Goal: Check status: Check status

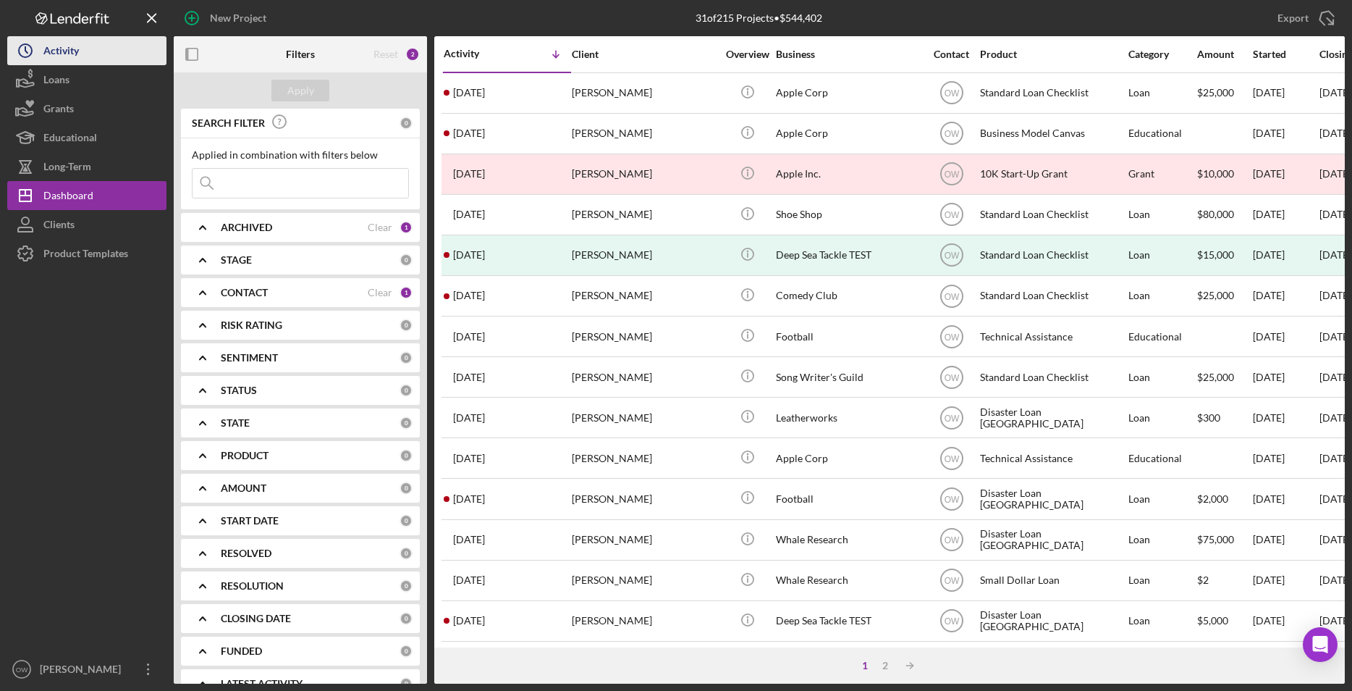
click at [85, 60] on button "Icon/History Activity" at bounding box center [86, 50] width 159 height 29
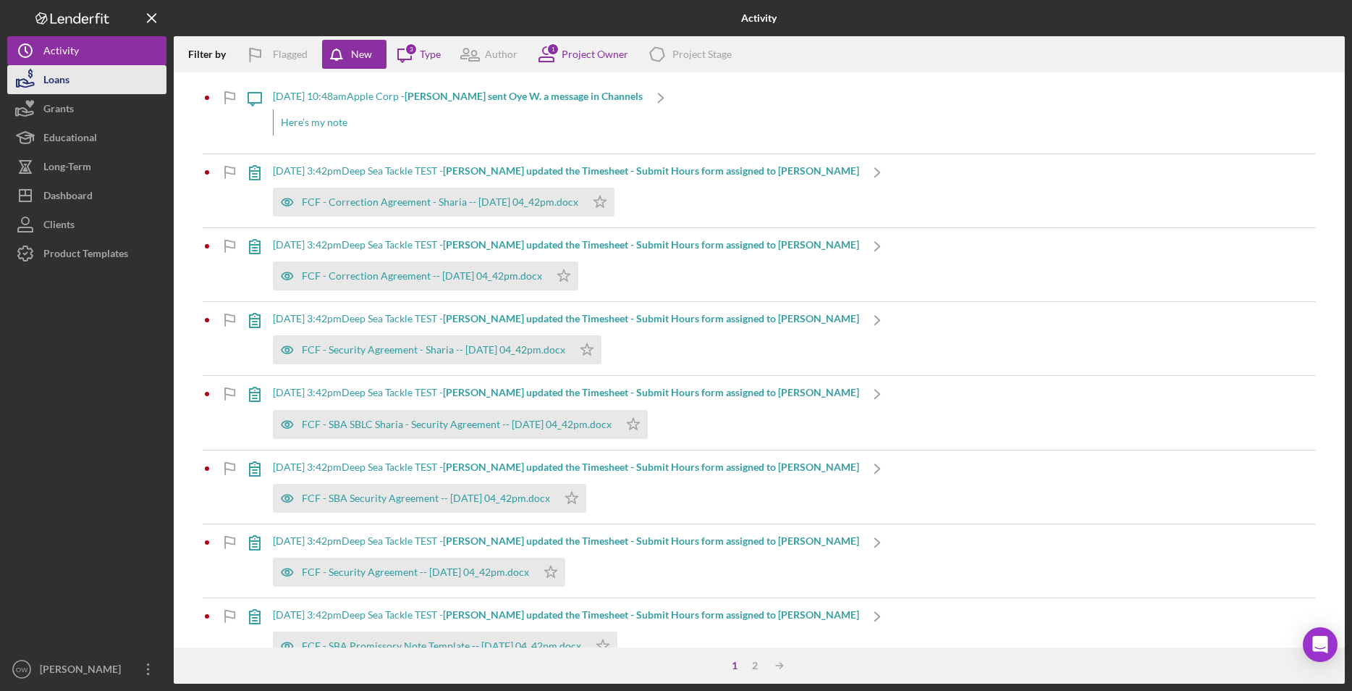
click at [76, 75] on button "Loans" at bounding box center [86, 79] width 159 height 29
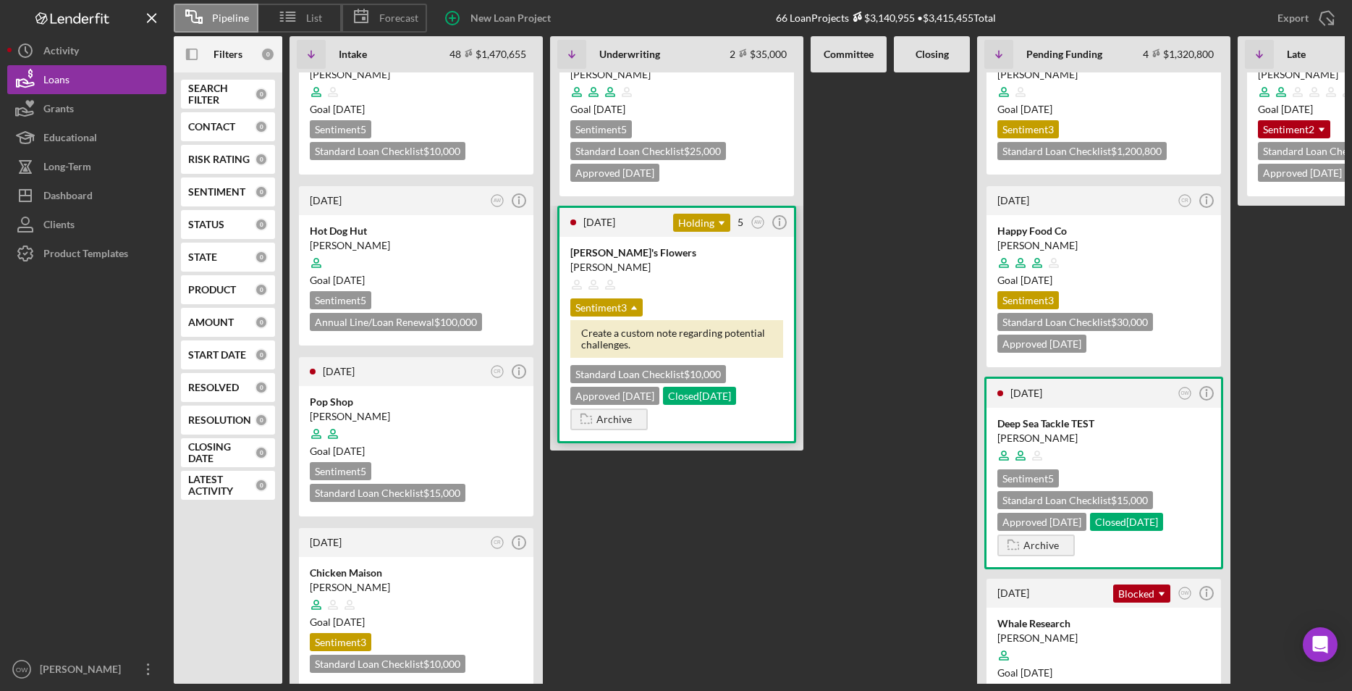
scroll to position [56, 0]
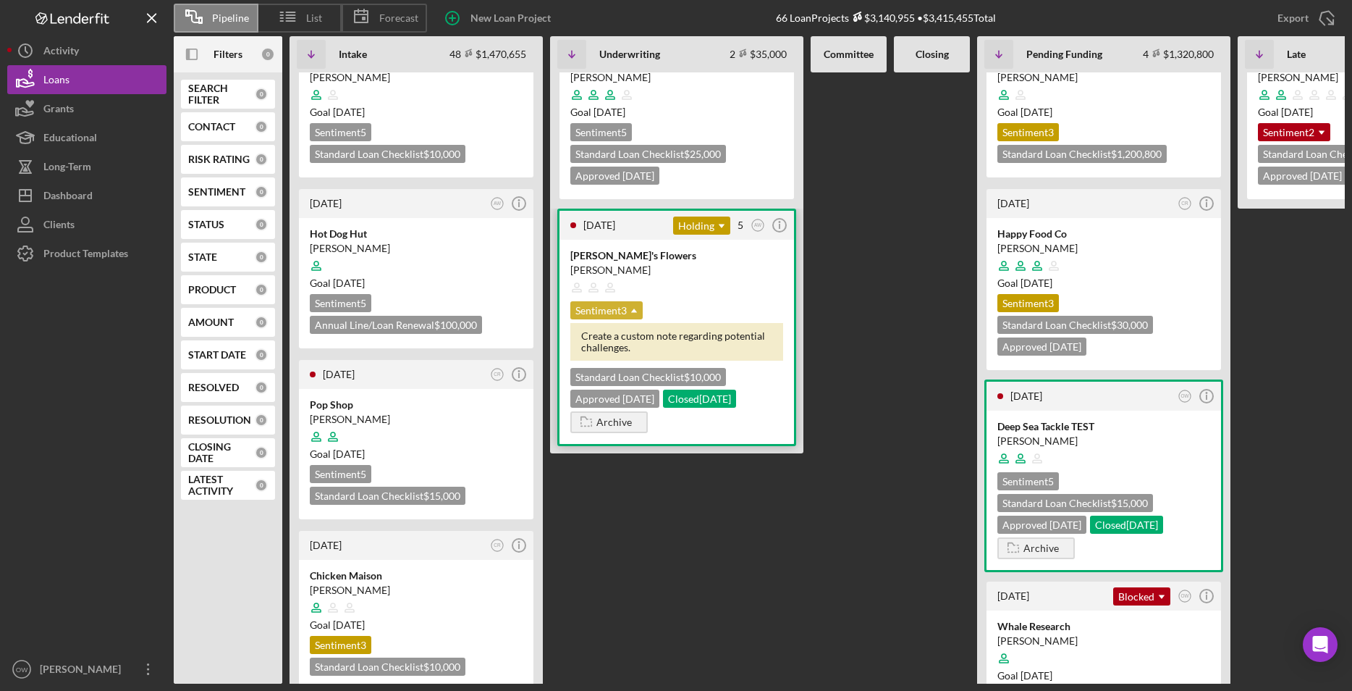
click at [625, 311] on icon "Icon/Dropdown Arrow" at bounding box center [634, 310] width 29 height 29
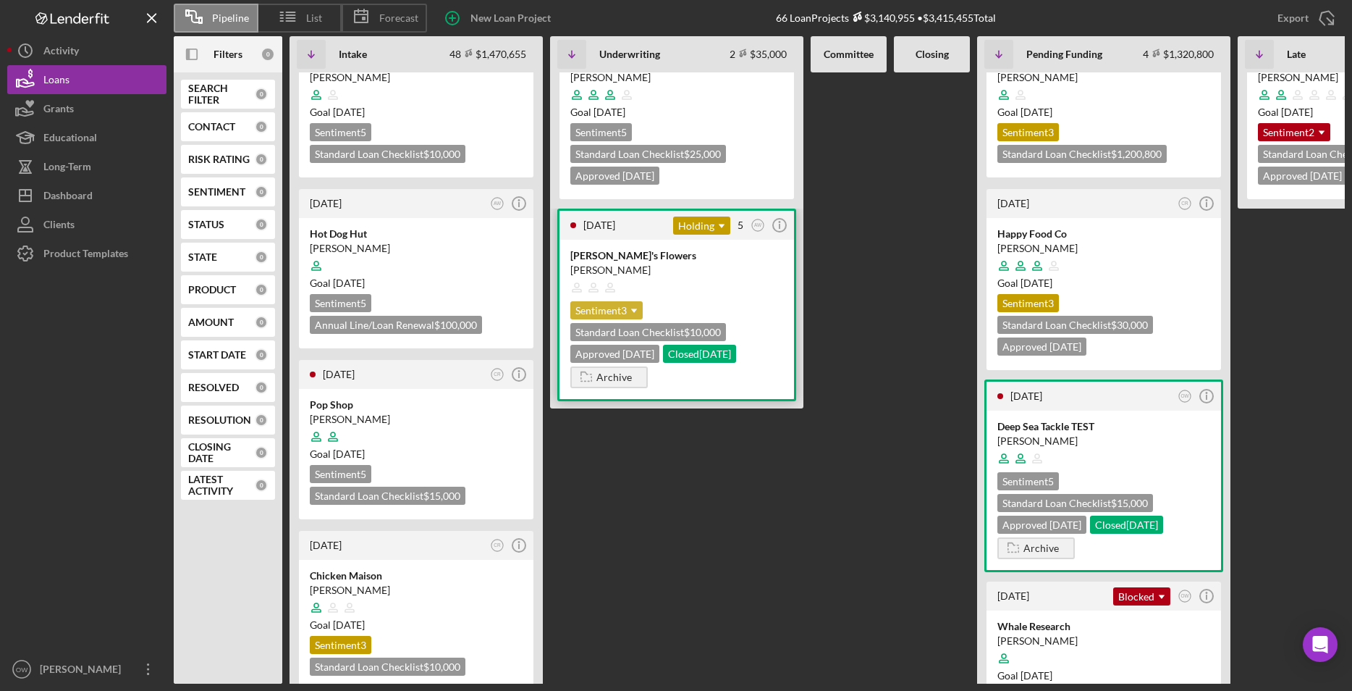
click at [625, 311] on icon "Icon/Dropdown Arrow" at bounding box center [634, 310] width 29 height 29
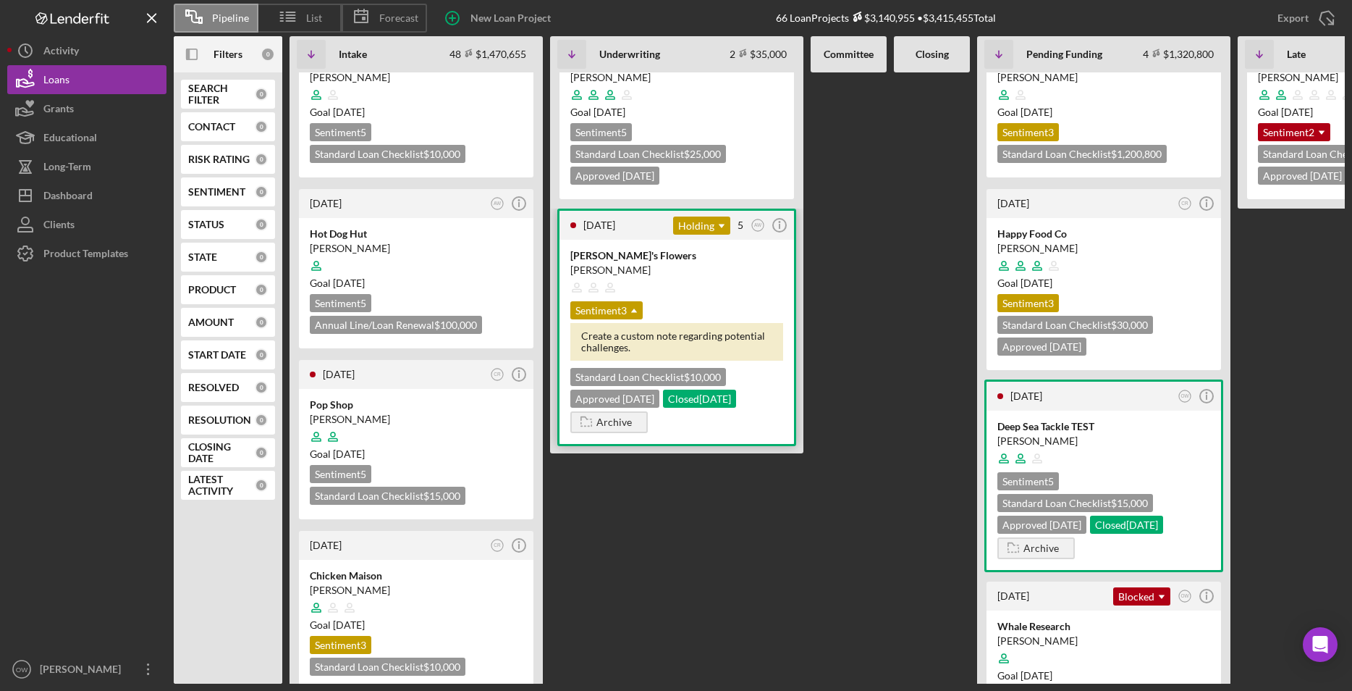
click at [719, 323] on div "Create a custom note regarding potential challenges." at bounding box center [676, 342] width 213 height 38
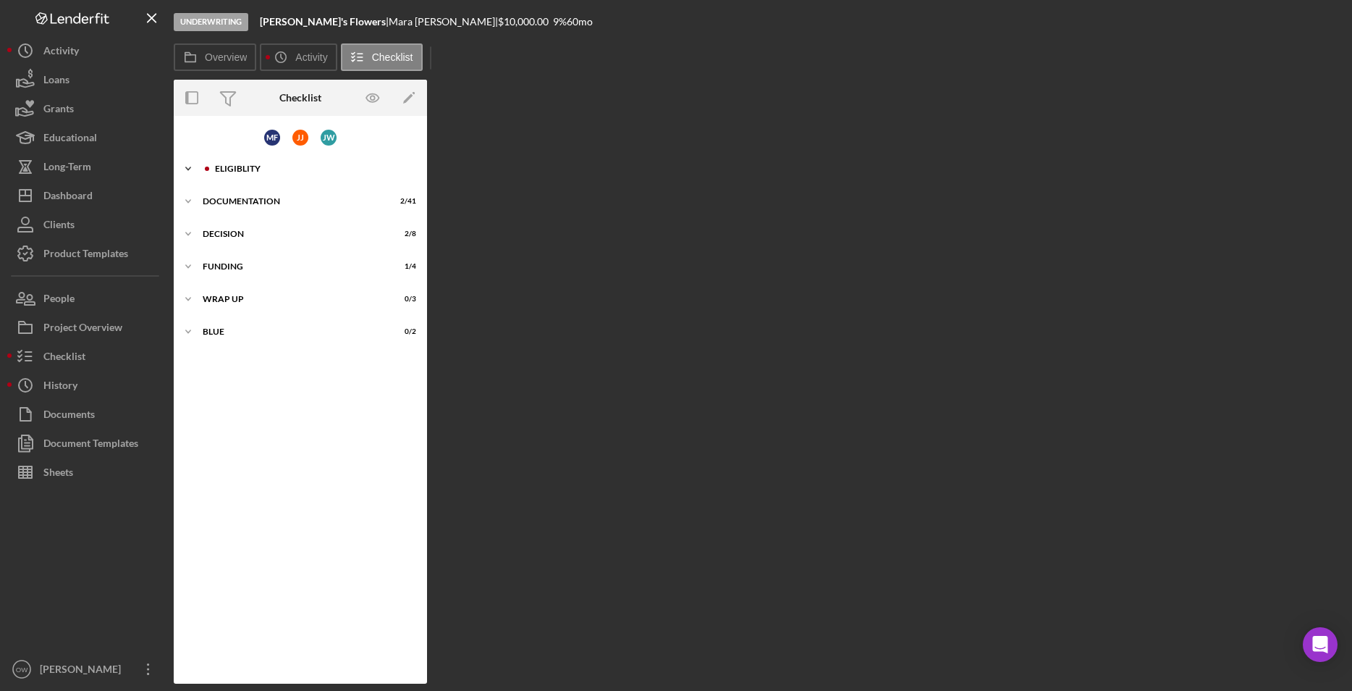
click at [188, 169] on polyline at bounding box center [188, 168] width 4 height 3
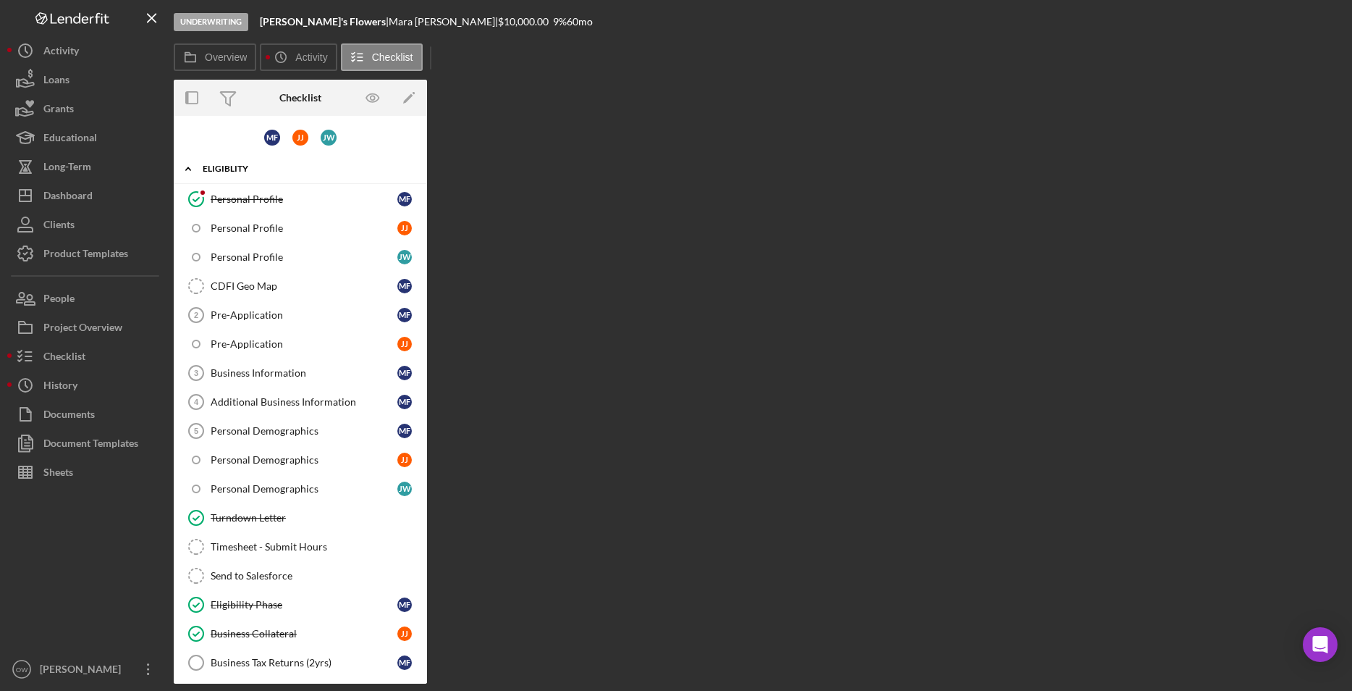
click at [187, 169] on icon "Icon/Expander" at bounding box center [188, 168] width 29 height 29
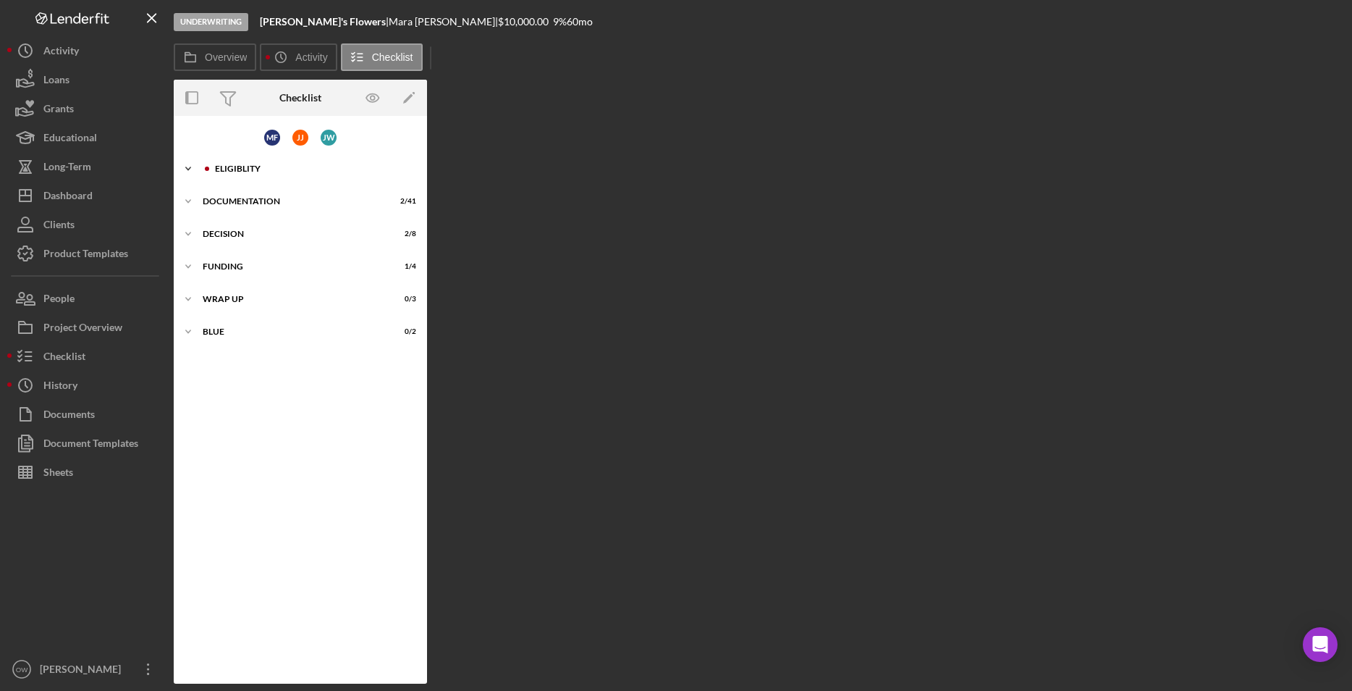
click at [187, 169] on polyline at bounding box center [188, 168] width 4 height 3
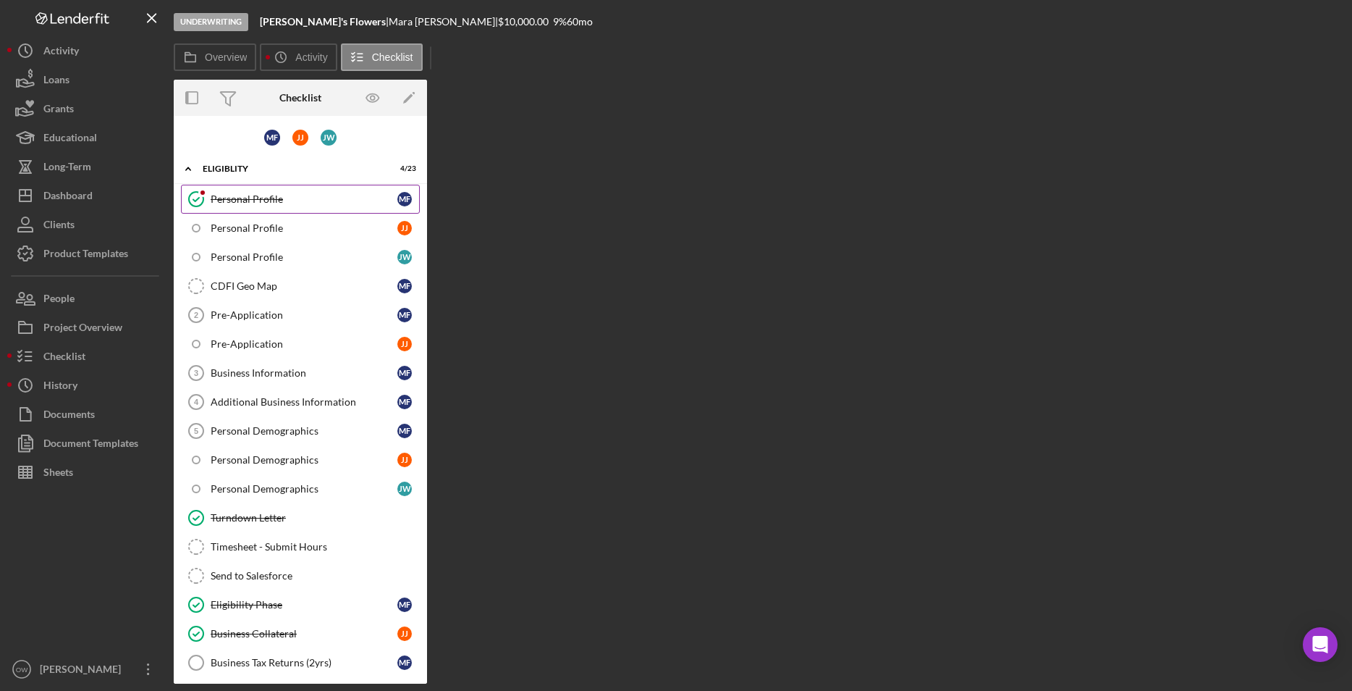
click at [268, 193] on div "Personal Profile" at bounding box center [304, 199] width 187 height 12
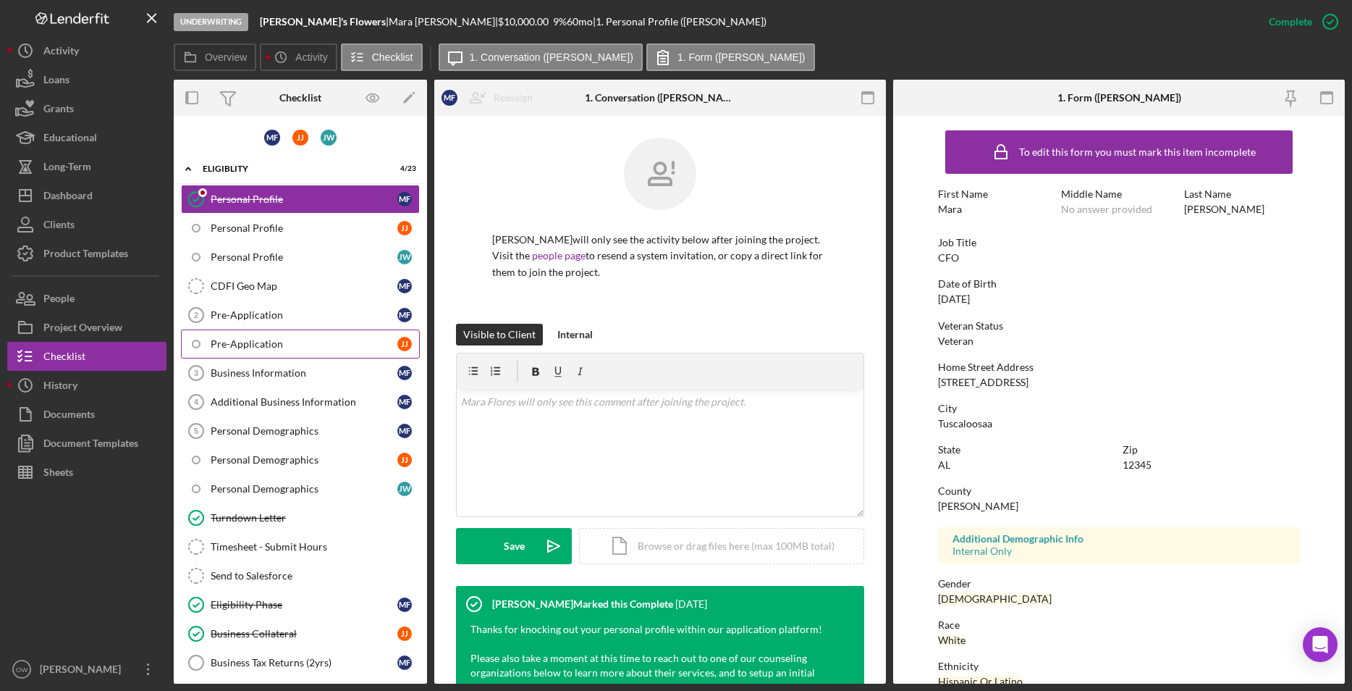
click at [296, 344] on div "Pre-Application" at bounding box center [304, 344] width 187 height 12
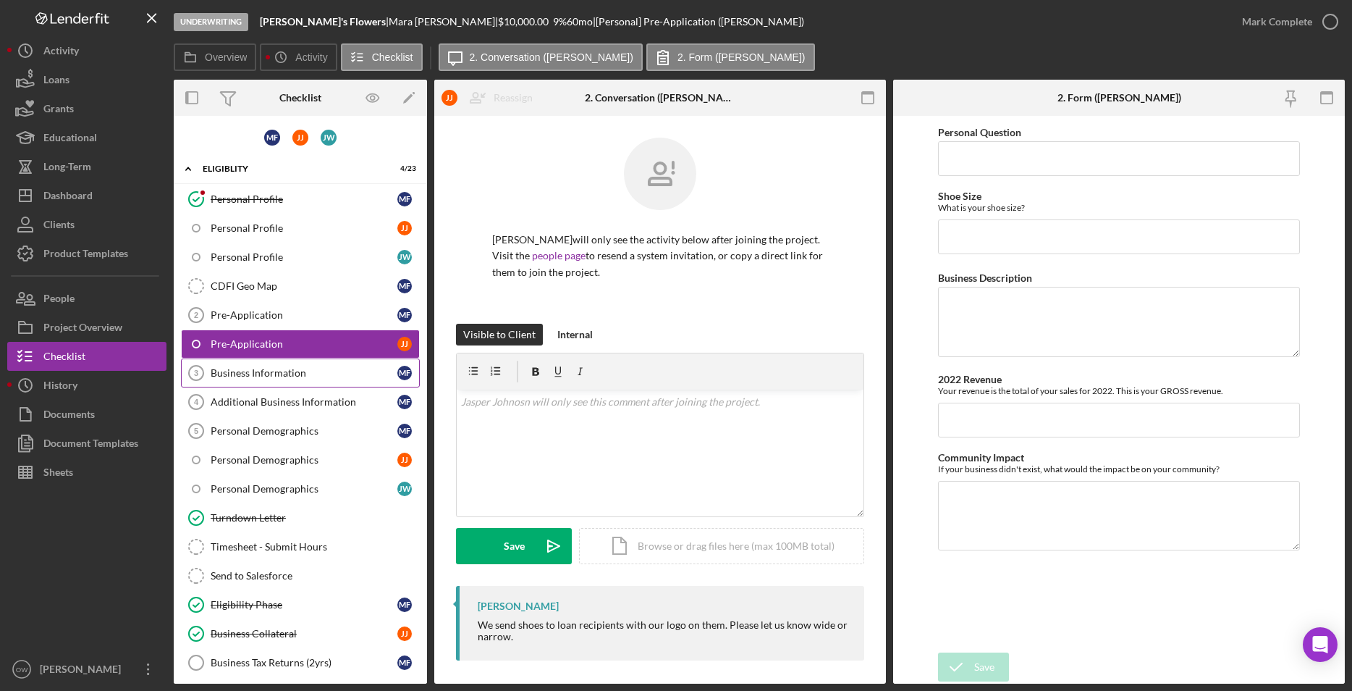
click at [294, 366] on link "Business Information 3 Business Information M F" at bounding box center [300, 372] width 239 height 29
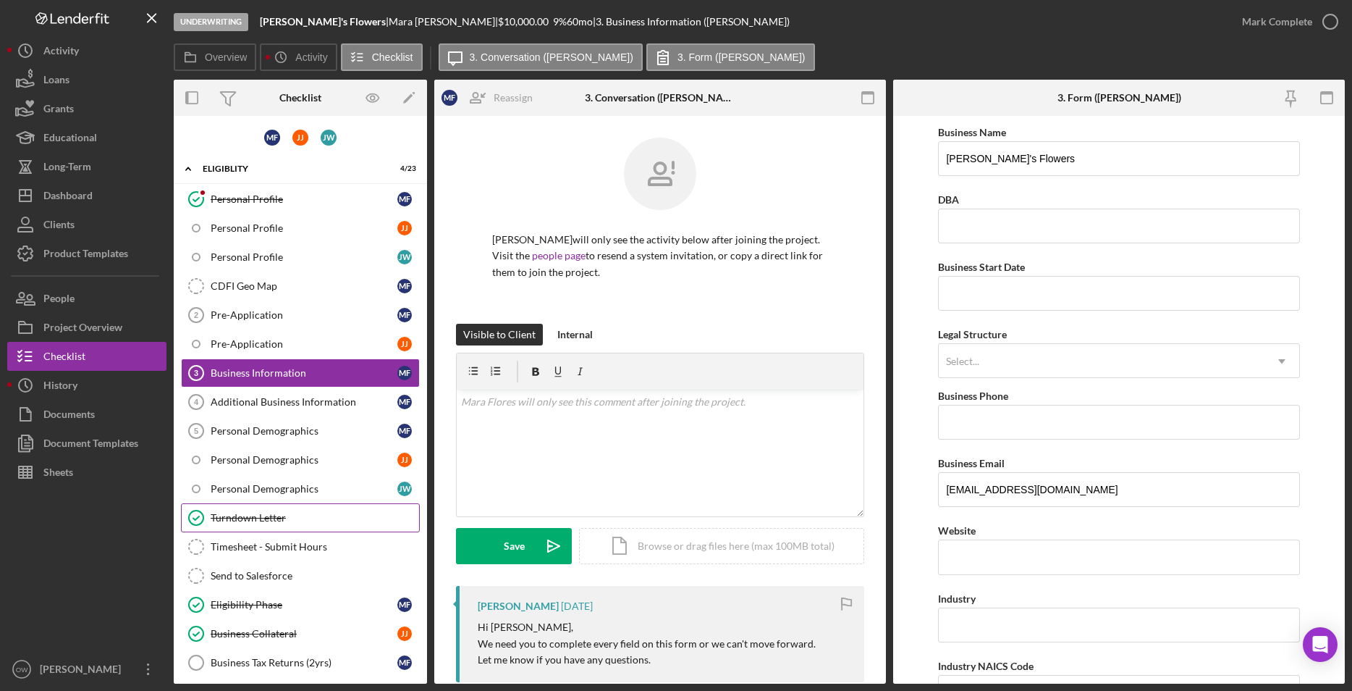
click at [296, 525] on link "Turndown Letter Turndown Letter" at bounding box center [300, 517] width 239 height 29
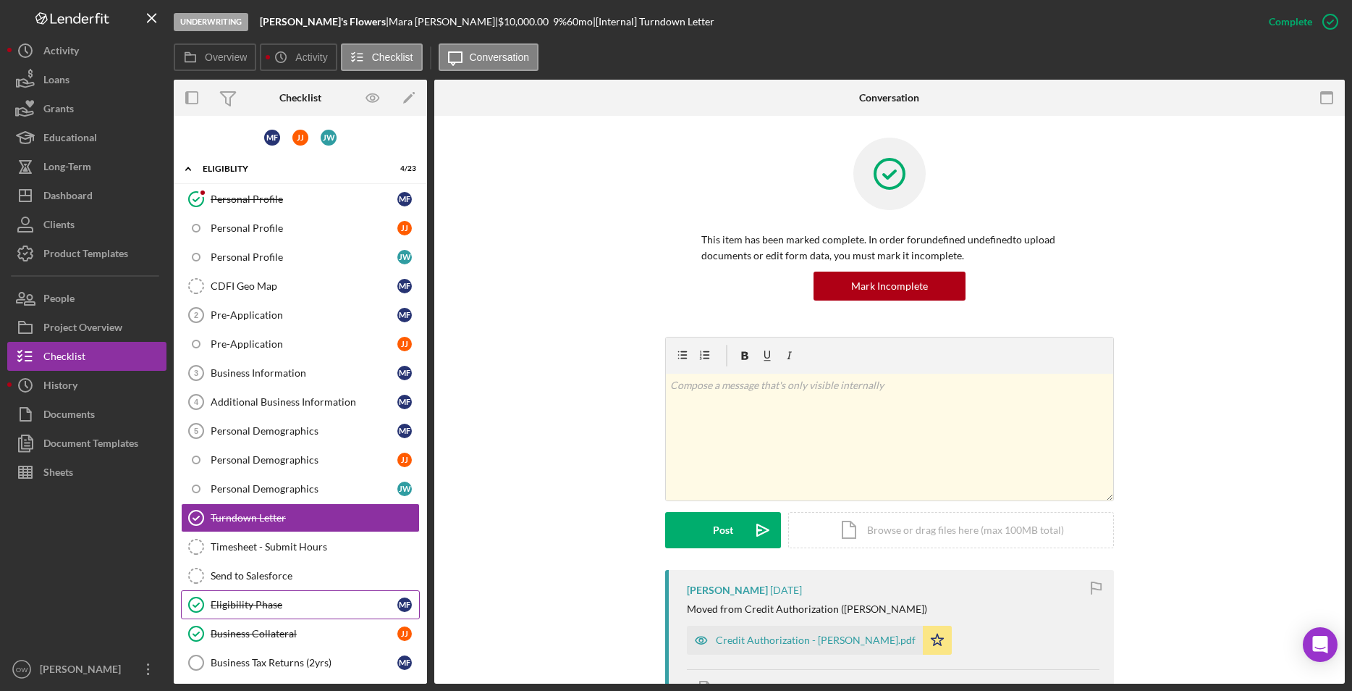
click at [284, 613] on link "Eligibility Phase Eligibility Phase M F" at bounding box center [300, 604] width 239 height 29
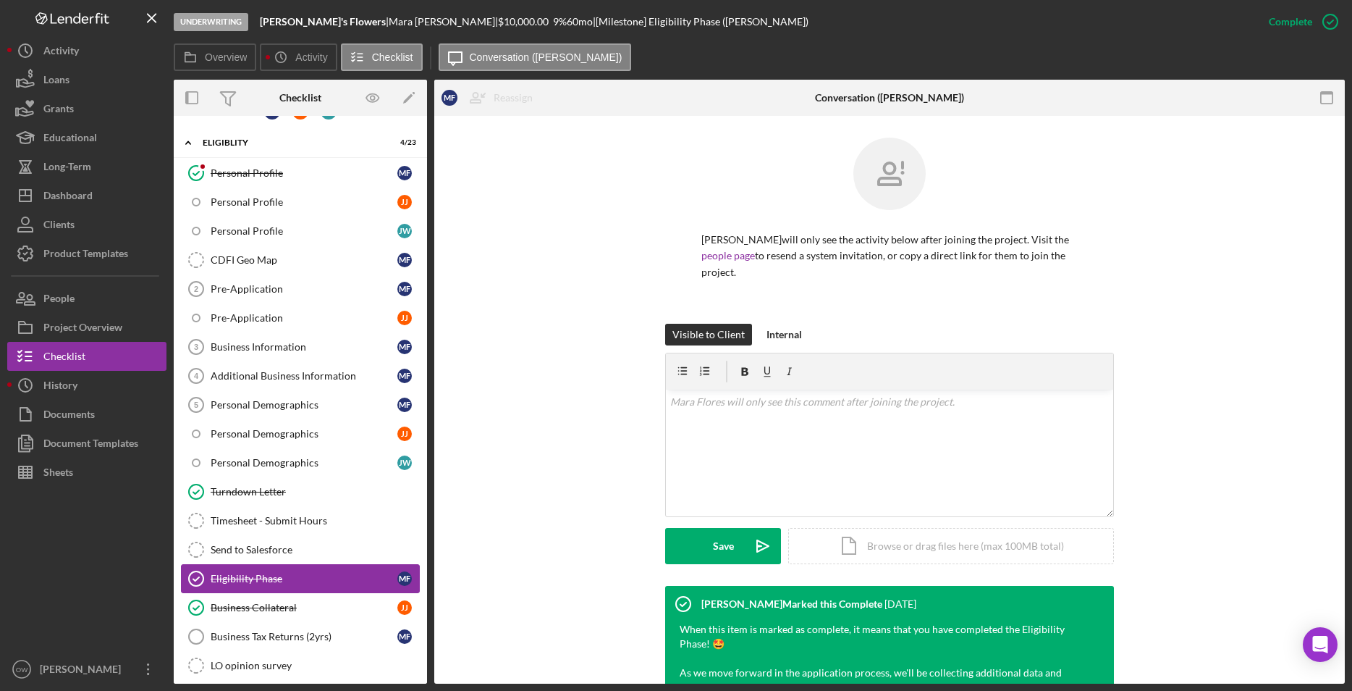
scroll to position [29, 0]
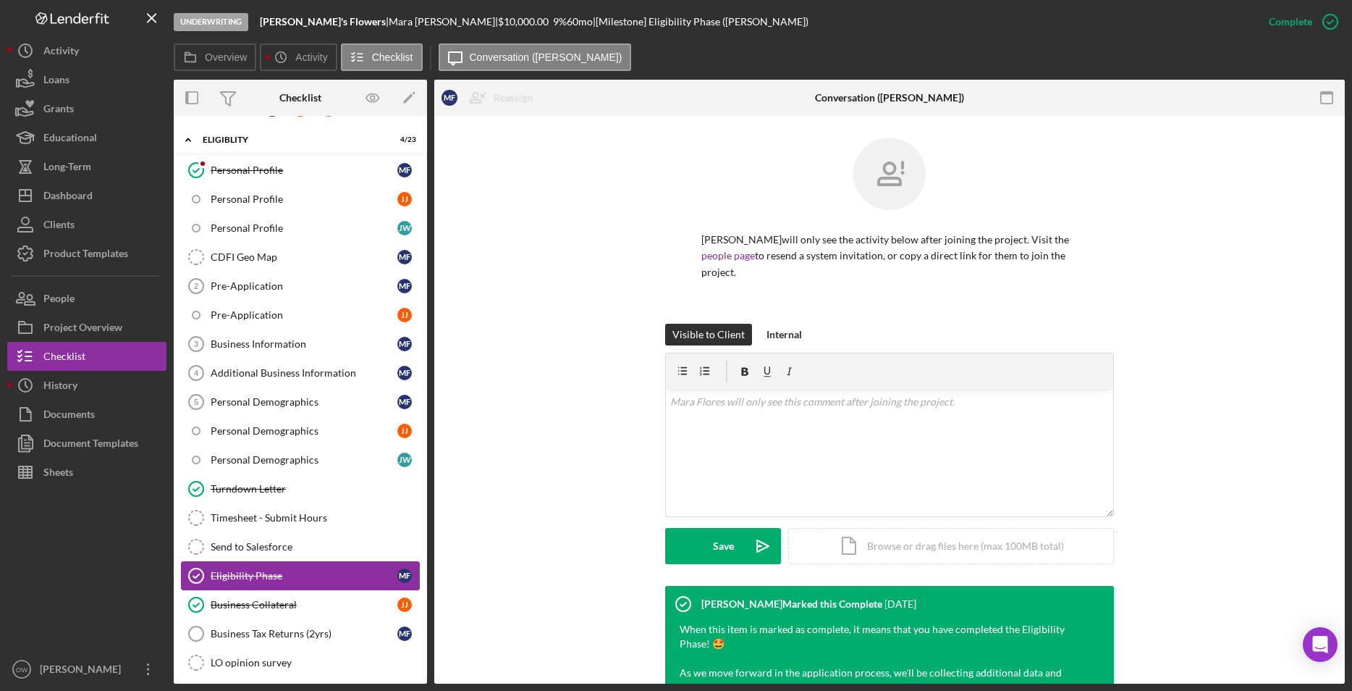
click at [287, 610] on div "Business Collateral" at bounding box center [304, 605] width 187 height 12
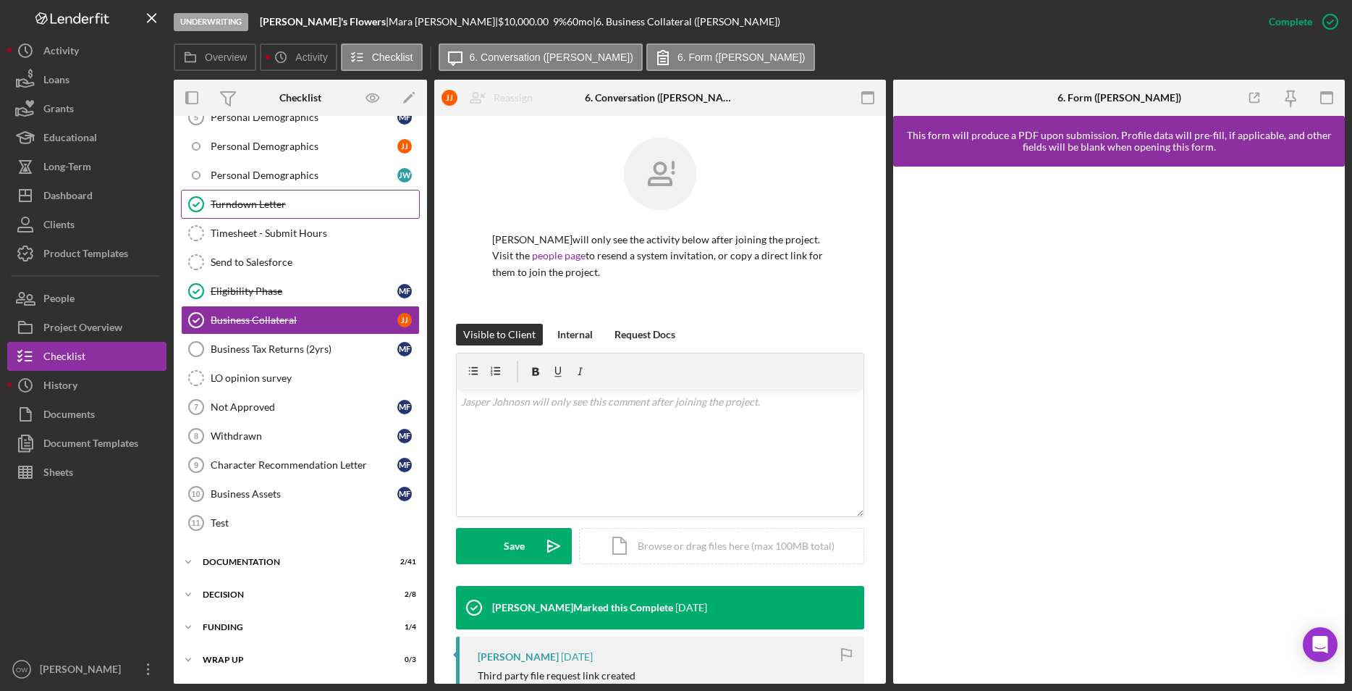
scroll to position [345, 0]
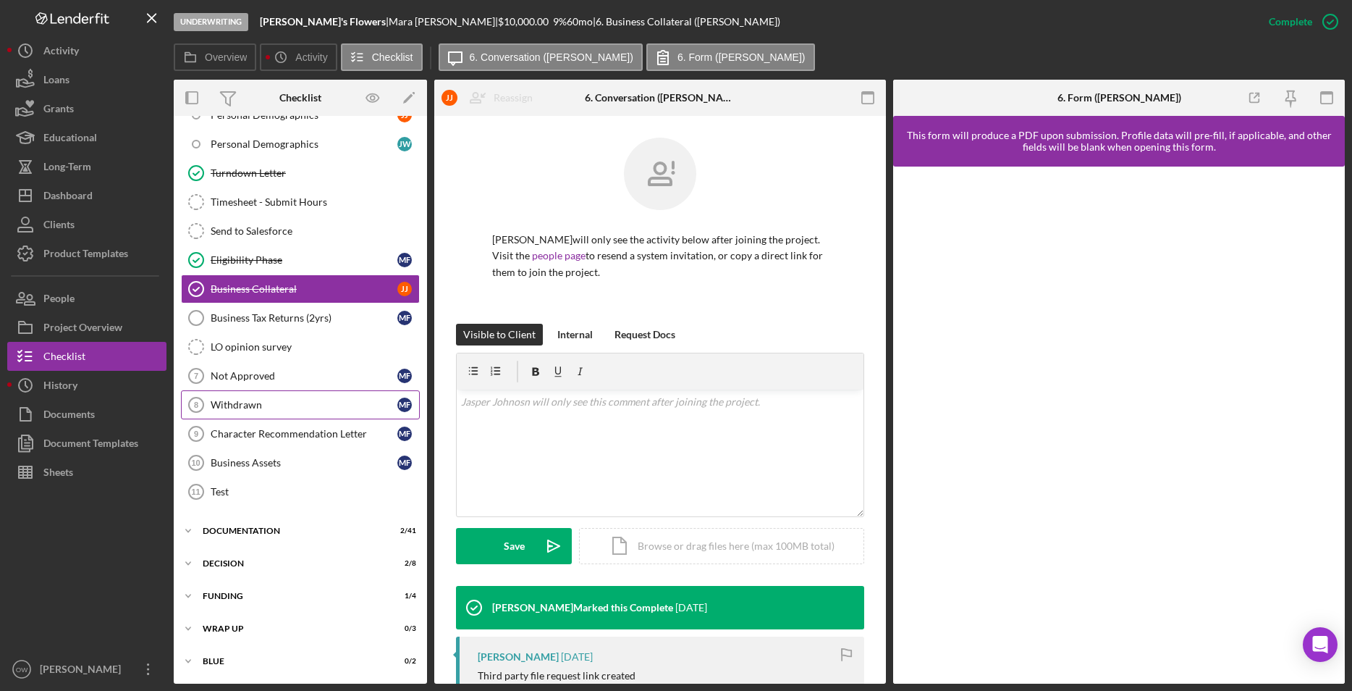
click at [313, 402] on div "Withdrawn" at bounding box center [304, 405] width 187 height 12
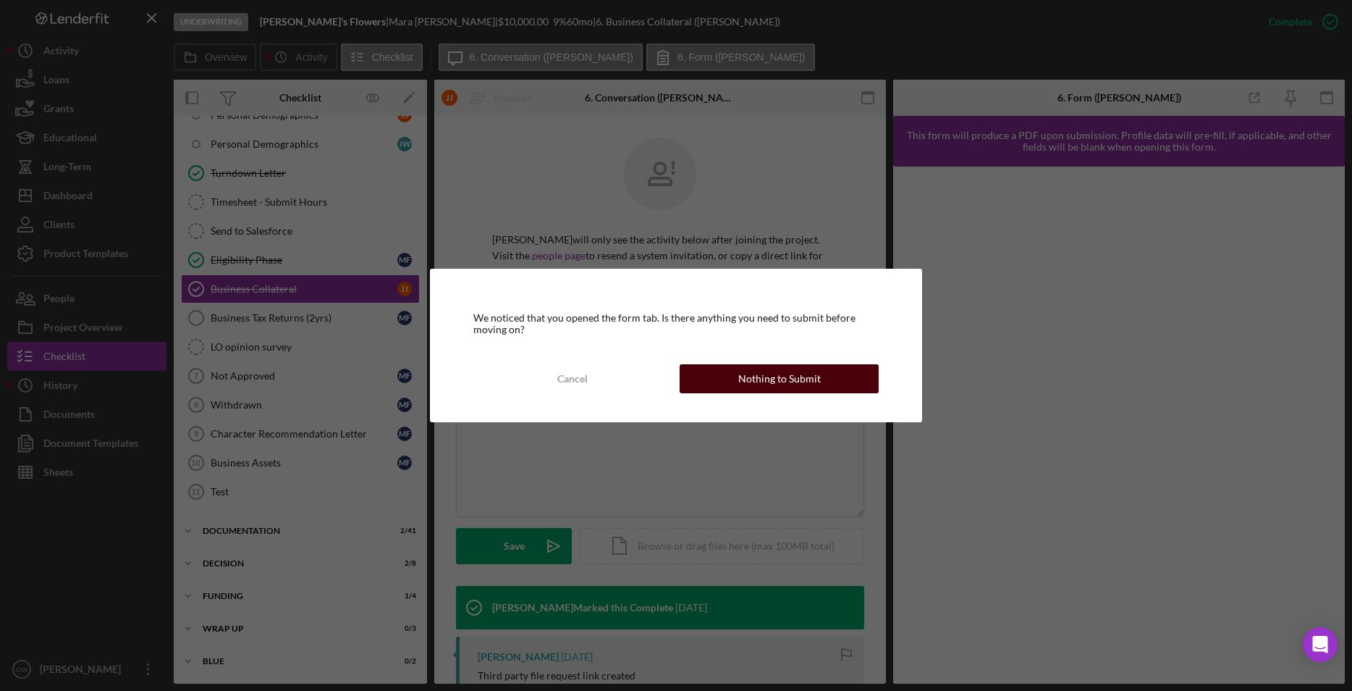
click at [798, 384] on div "Nothing to Submit" at bounding box center [779, 378] width 83 height 29
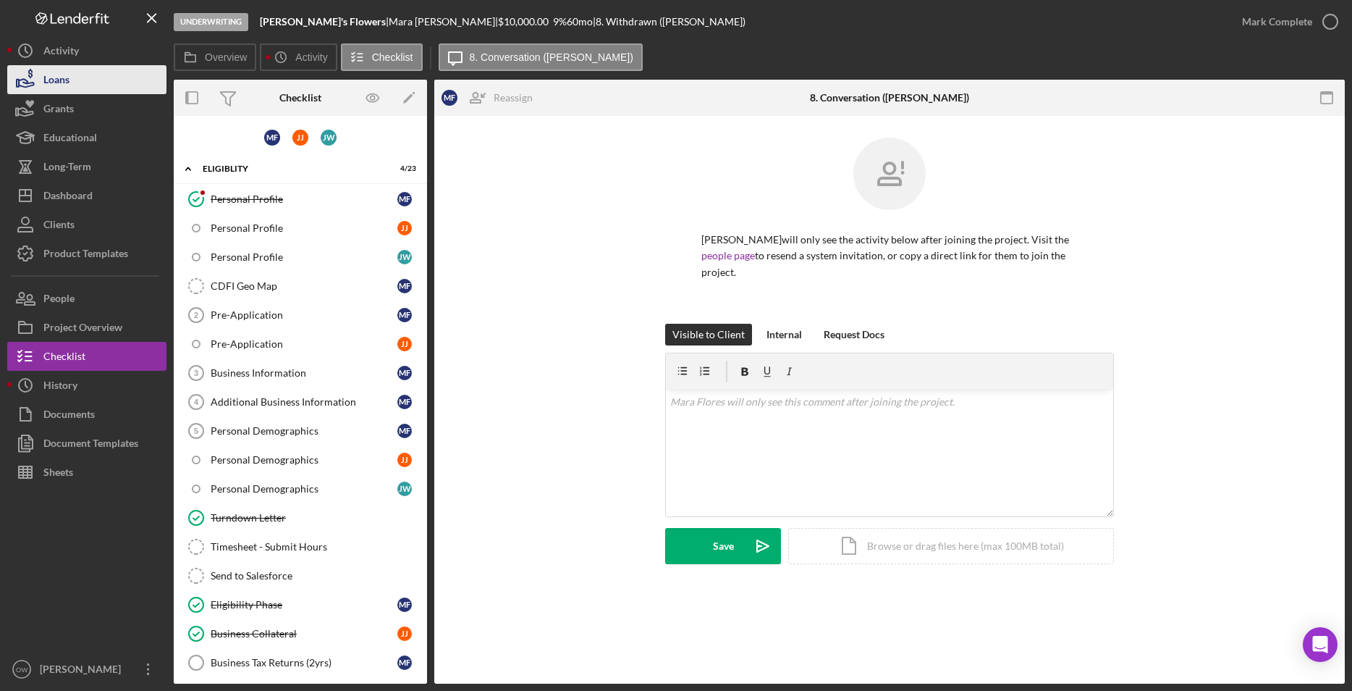
click at [65, 90] on div "Loans" at bounding box center [56, 81] width 26 height 33
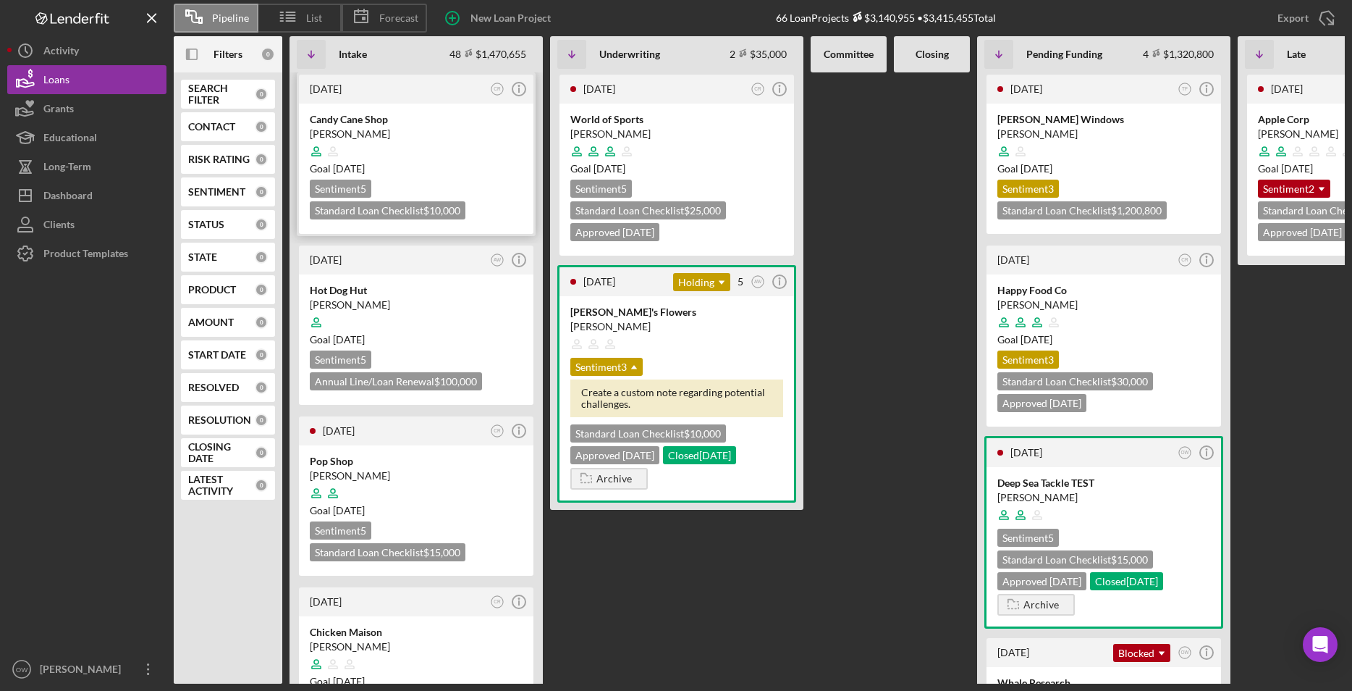
scroll to position [0, 9]
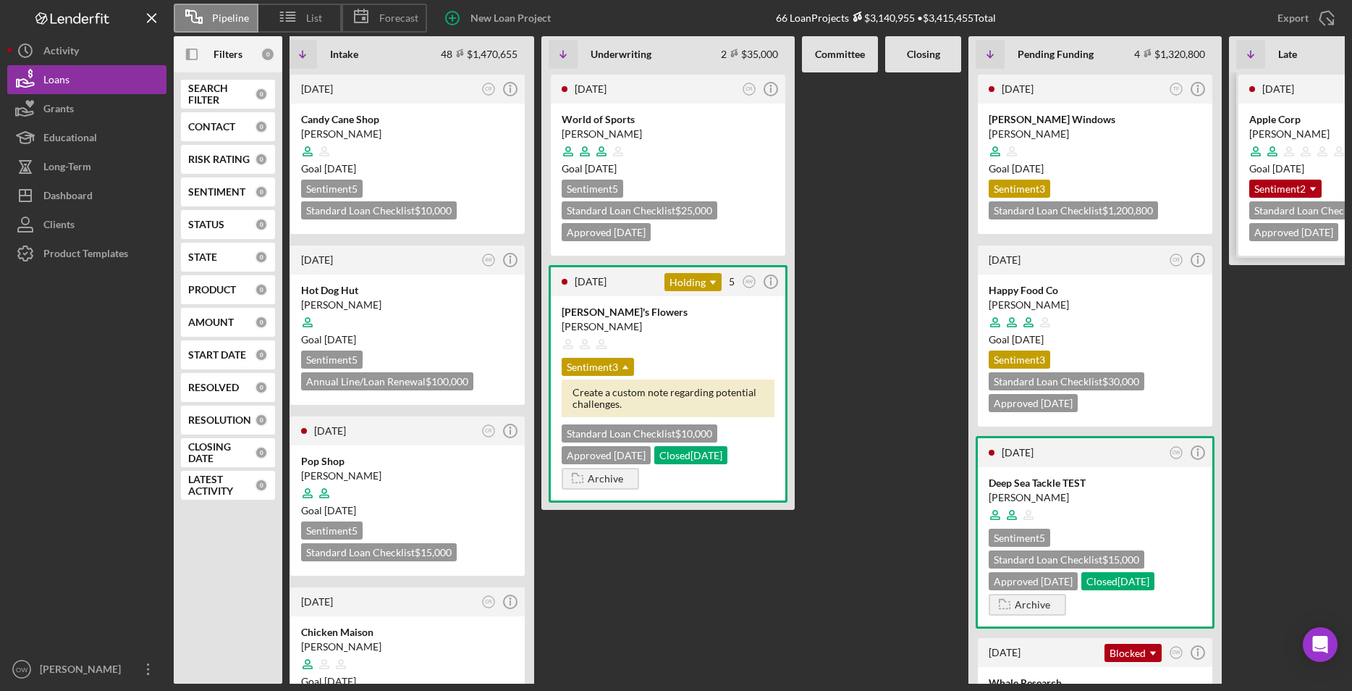
click at [798, 114] on div "Apple Corp" at bounding box center [1355, 119] width 213 height 14
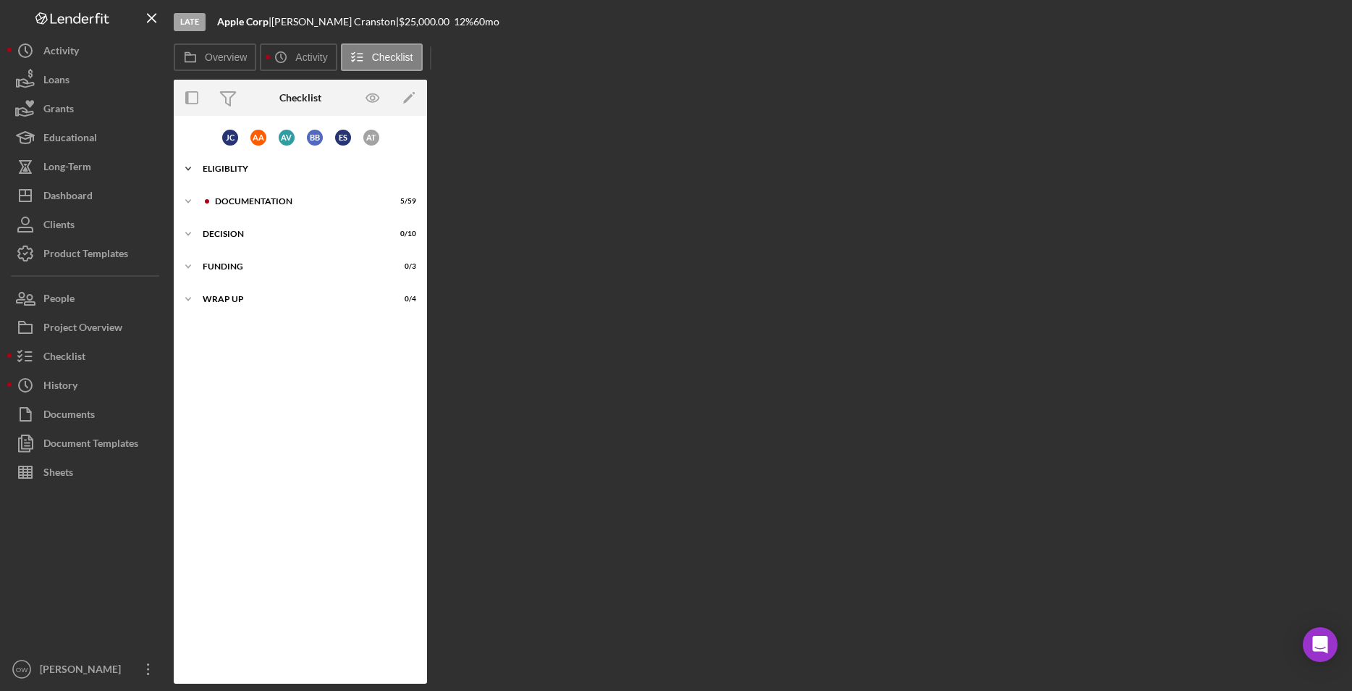
click at [257, 166] on div "Eligiblity" at bounding box center [306, 168] width 206 height 9
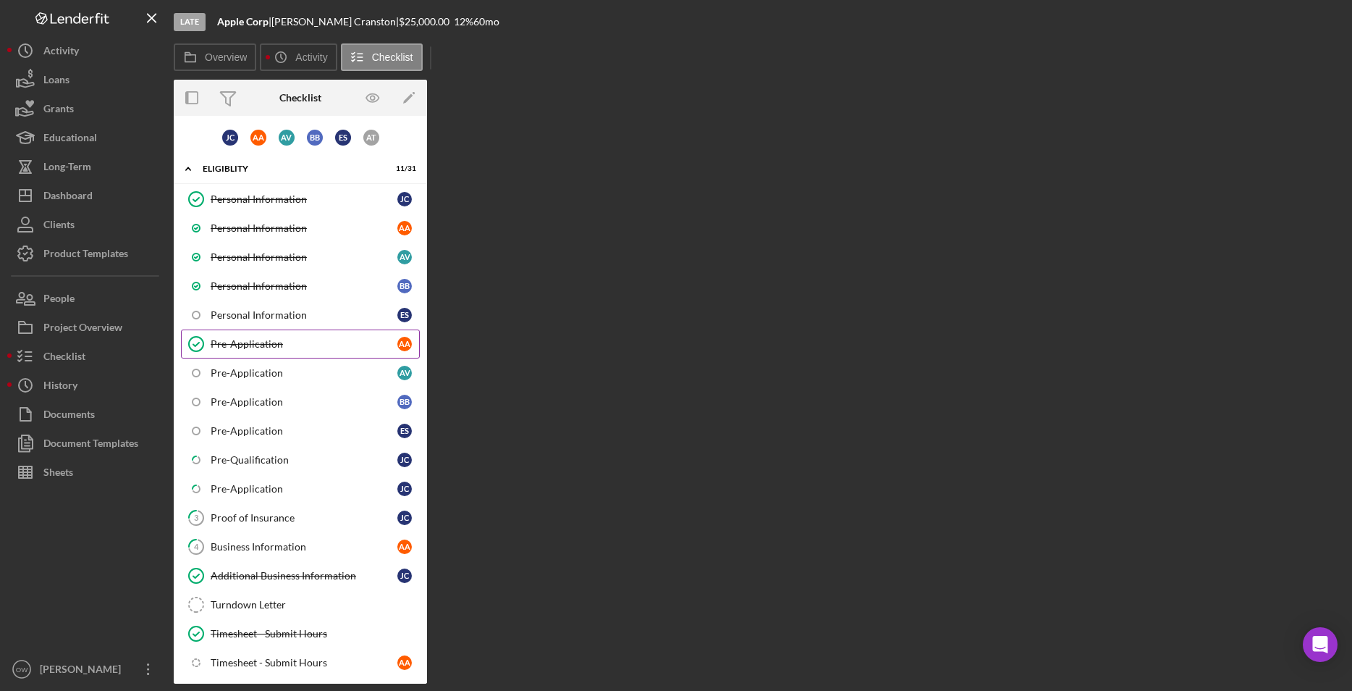
click at [261, 346] on div "Pre-Application" at bounding box center [304, 344] width 187 height 12
